Goal: Check status: Check status

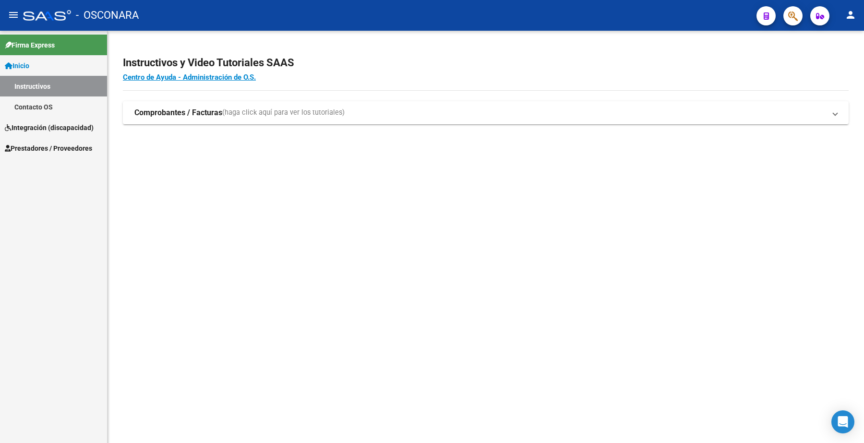
click at [56, 146] on span "Prestadores / Proveedores" at bounding box center [48, 148] width 87 height 11
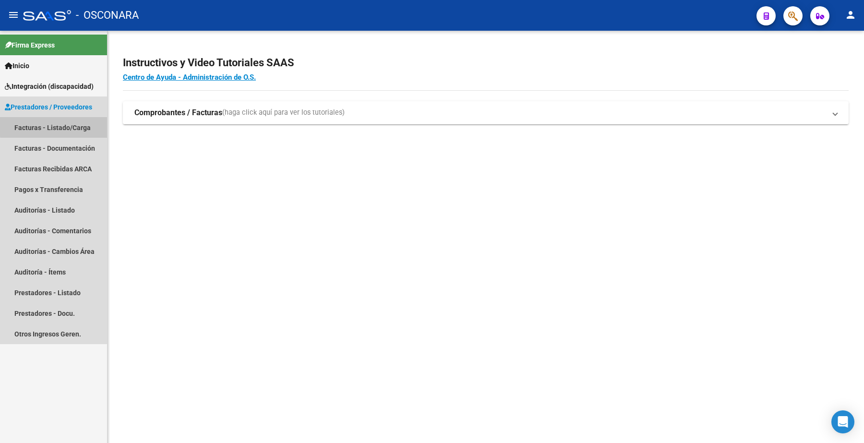
click at [64, 126] on link "Facturas - Listado/Carga" at bounding box center [53, 127] width 107 height 21
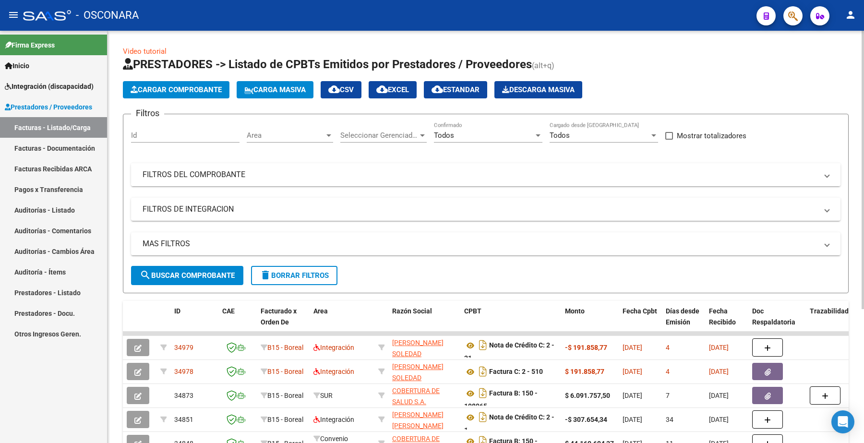
click at [217, 164] on mat-expansion-panel-header "FILTROS DEL COMPROBANTE" at bounding box center [486, 174] width 710 height 23
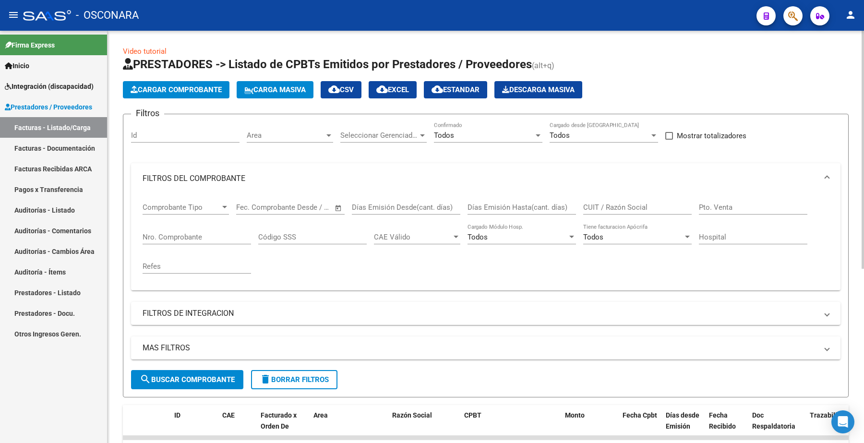
click at [634, 203] on input "CUIT / Razón Social" at bounding box center [638, 207] width 109 height 9
paste input "27390102963"
type input "27390102963"
click at [214, 373] on button "search Buscar Comprobante" at bounding box center [187, 379] width 112 height 19
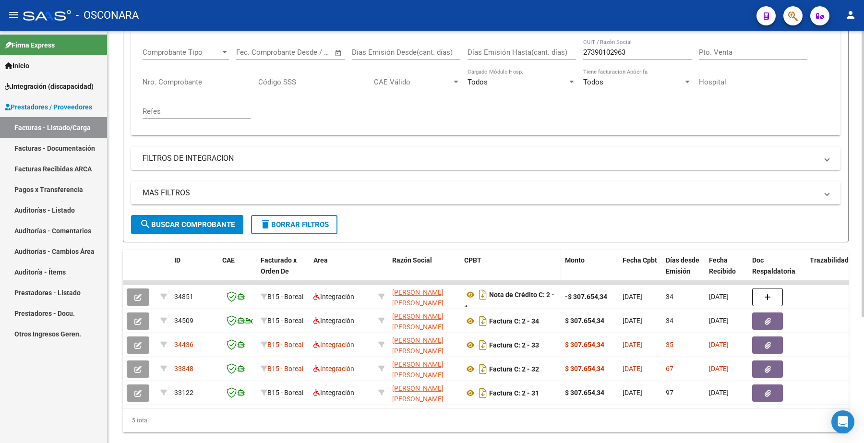
scroll to position [182, 0]
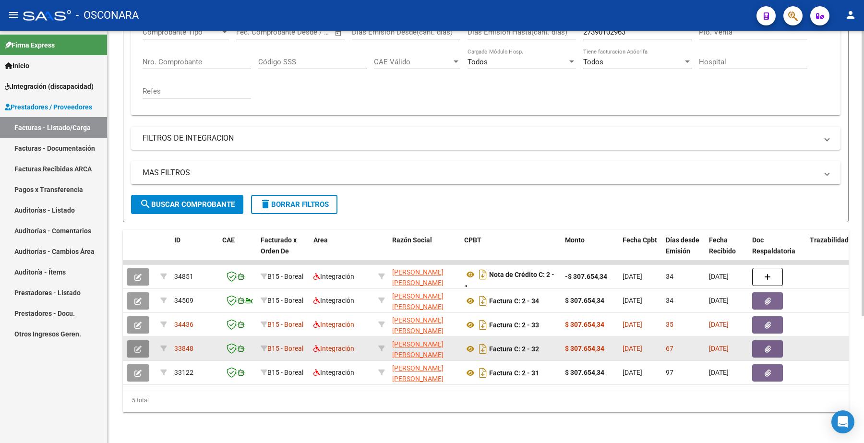
click at [136, 346] on icon "button" at bounding box center [137, 349] width 7 height 7
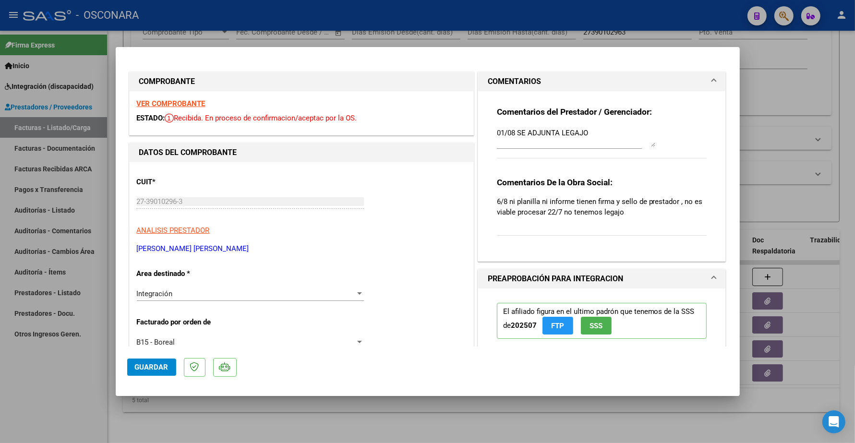
click at [197, 106] on strong "VER COMPROBANTE" at bounding box center [171, 103] width 69 height 9
type input "$ 0,00"
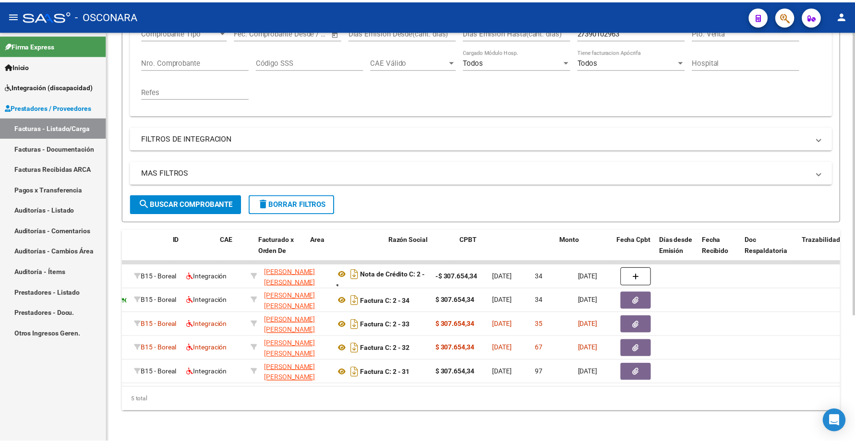
scroll to position [0, 0]
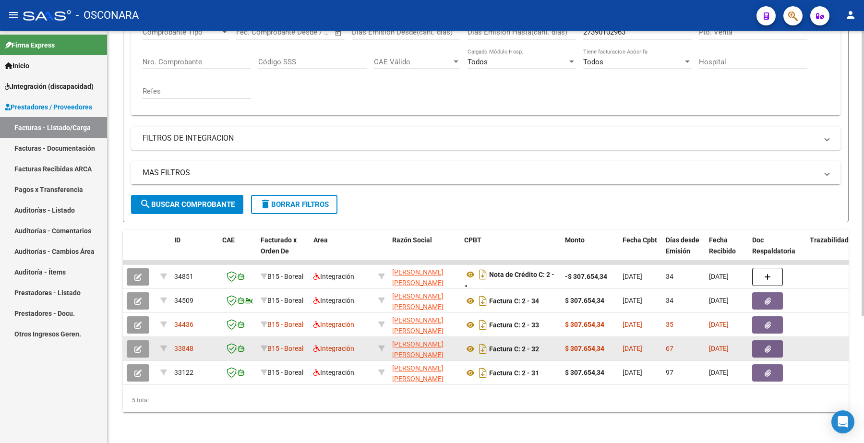
click at [147, 344] on button "button" at bounding box center [138, 348] width 23 height 17
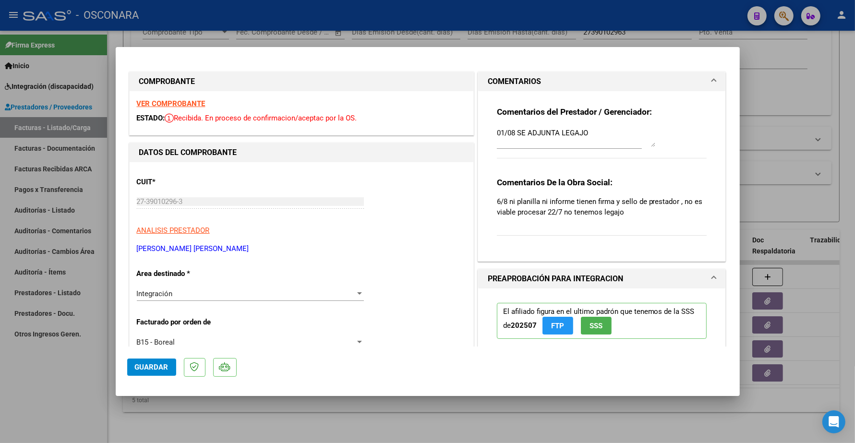
click at [197, 106] on strong "VER COMPROBANTE" at bounding box center [171, 103] width 69 height 9
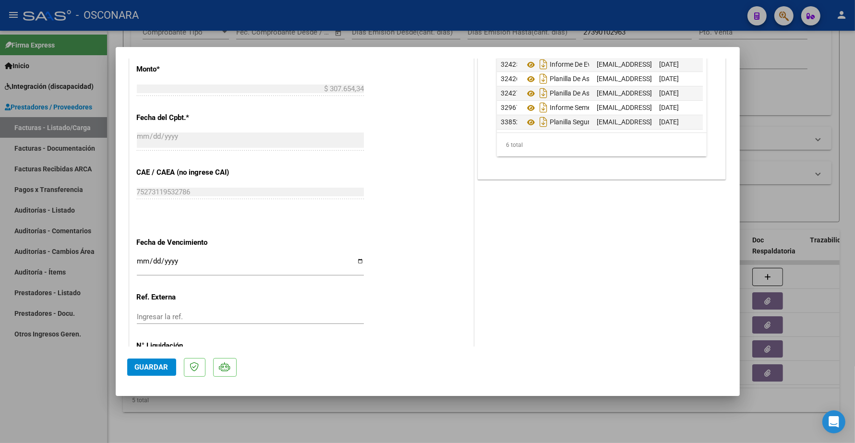
scroll to position [480, 0]
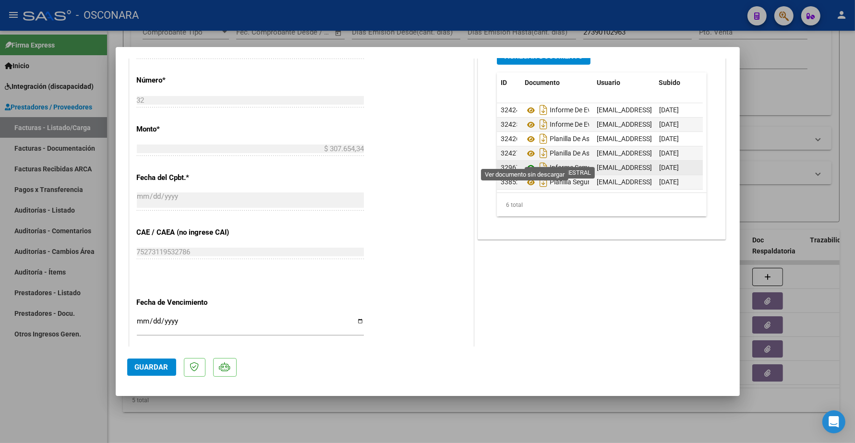
click at [525, 162] on icon at bounding box center [531, 168] width 12 height 12
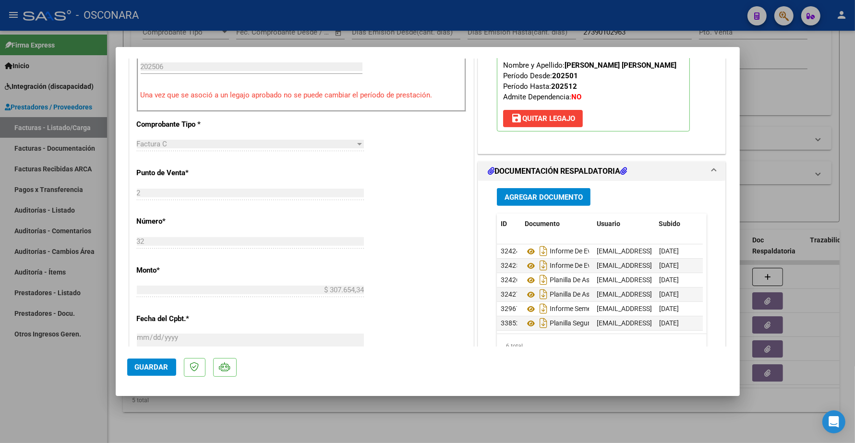
scroll to position [420, 0]
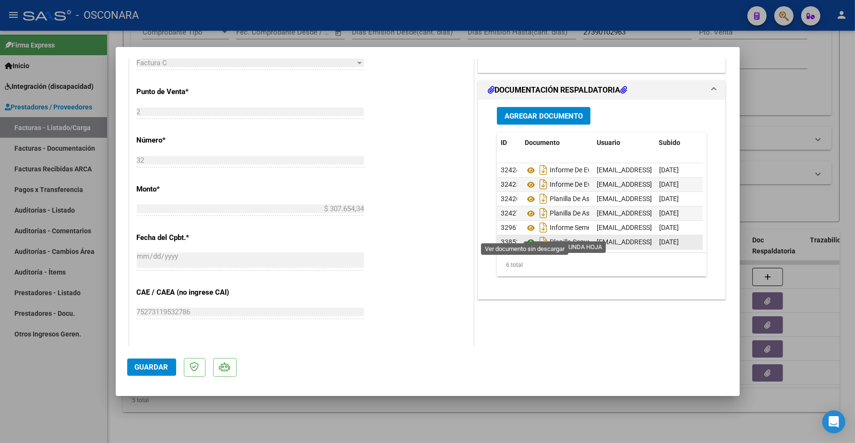
click at [527, 237] on icon at bounding box center [531, 243] width 12 height 12
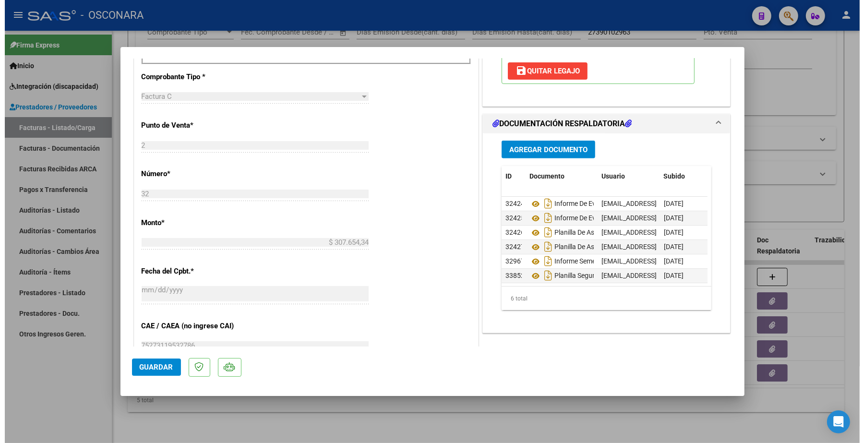
scroll to position [480, 0]
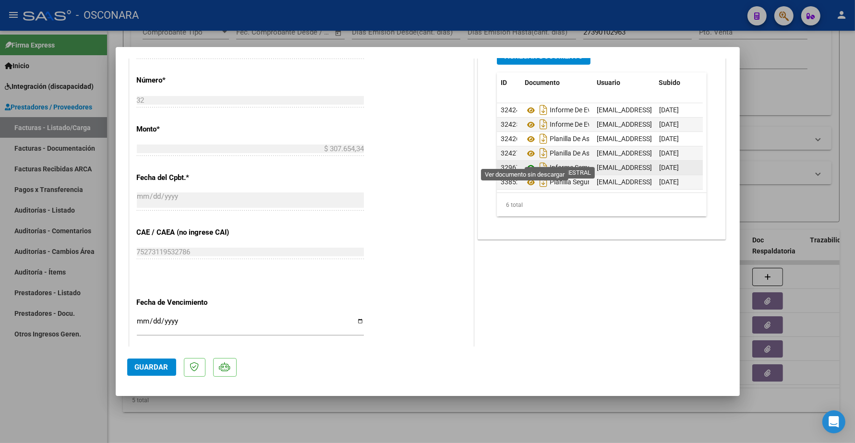
click at [528, 162] on icon at bounding box center [531, 168] width 12 height 12
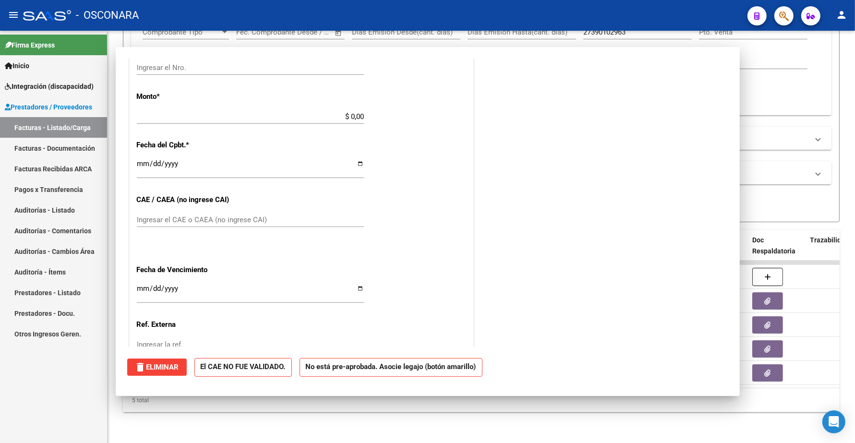
scroll to position [0, 0]
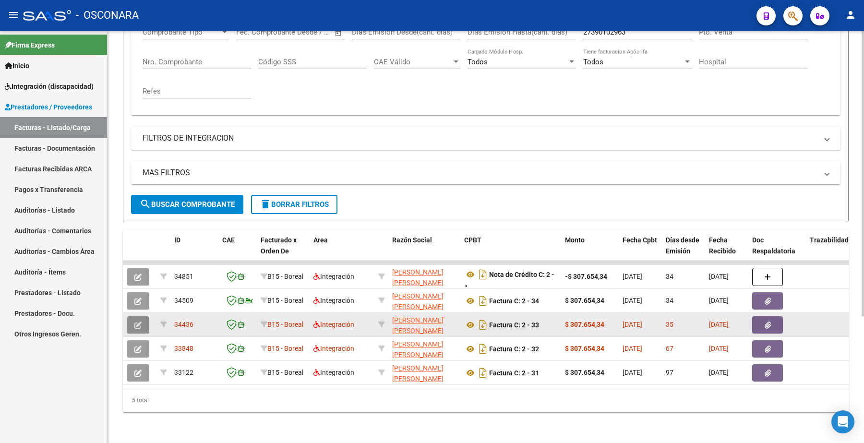
click at [130, 316] on button "button" at bounding box center [138, 324] width 23 height 17
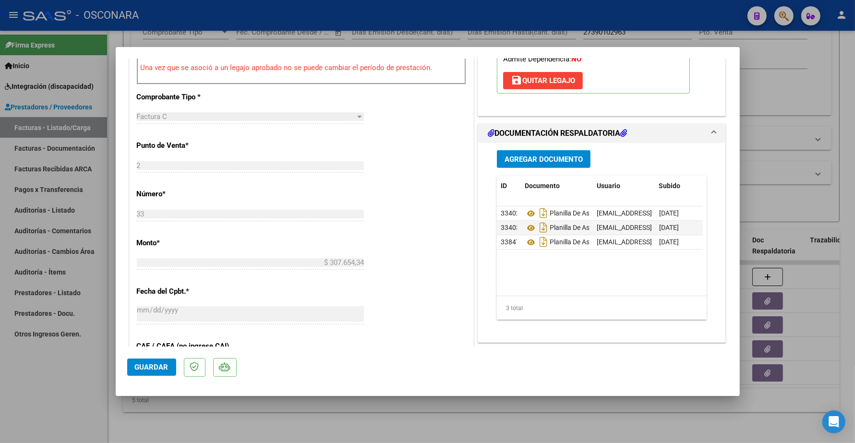
scroll to position [420, 0]
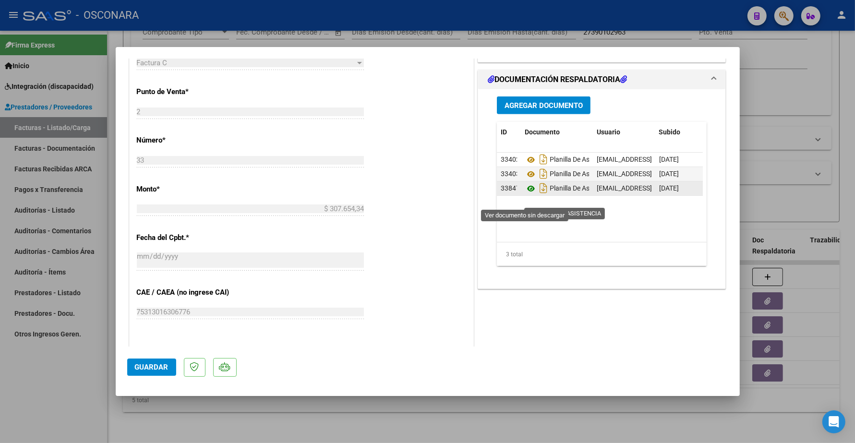
click at [525, 195] on icon at bounding box center [531, 189] width 12 height 12
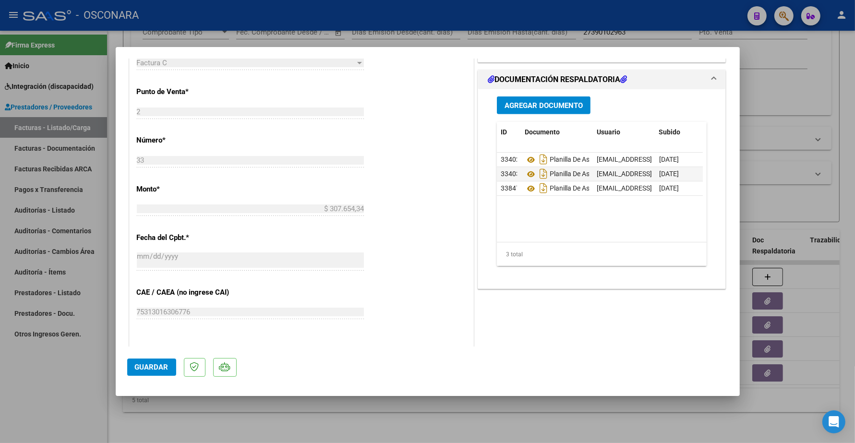
click at [238, 42] on div at bounding box center [427, 221] width 855 height 443
type input "$ 0,00"
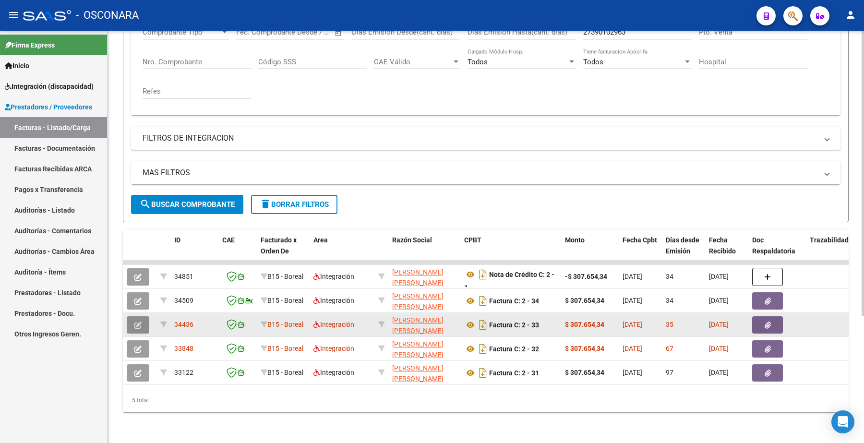
click at [144, 316] on button "button" at bounding box center [138, 324] width 23 height 17
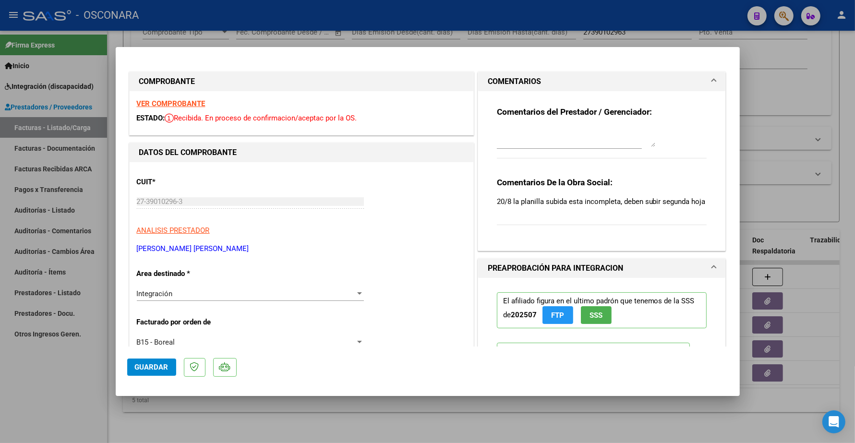
type input "$ 0,00"
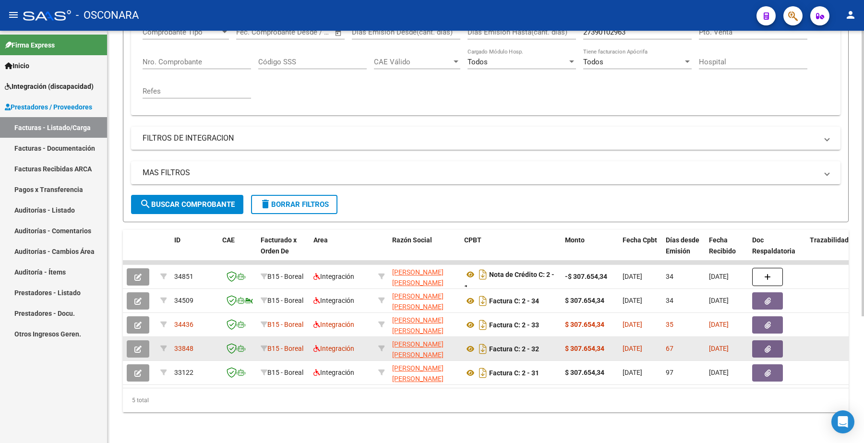
click at [138, 346] on icon "button" at bounding box center [137, 349] width 7 height 7
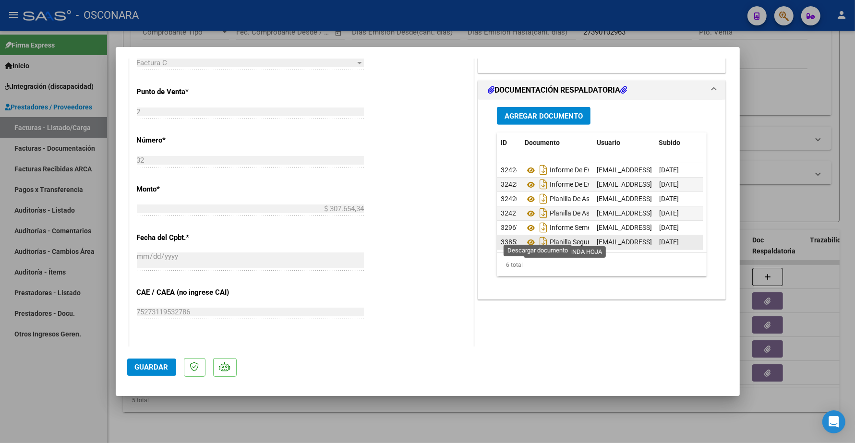
scroll to position [10, 0]
type input "$ 0,00"
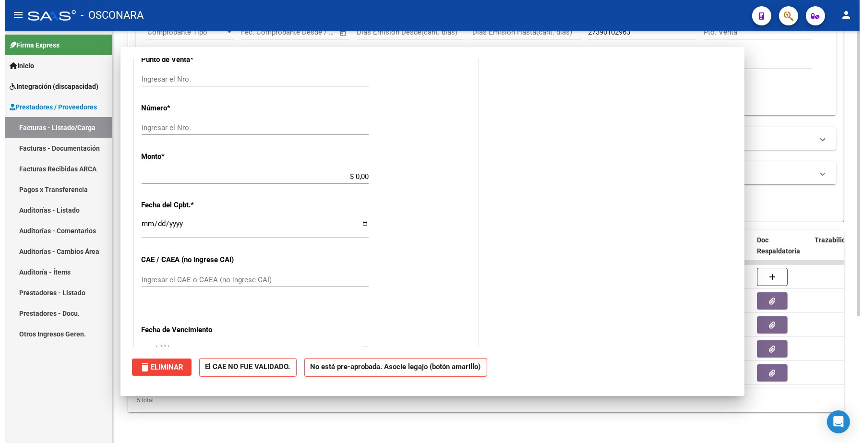
scroll to position [0, 0]
